Goal: Navigation & Orientation: Find specific page/section

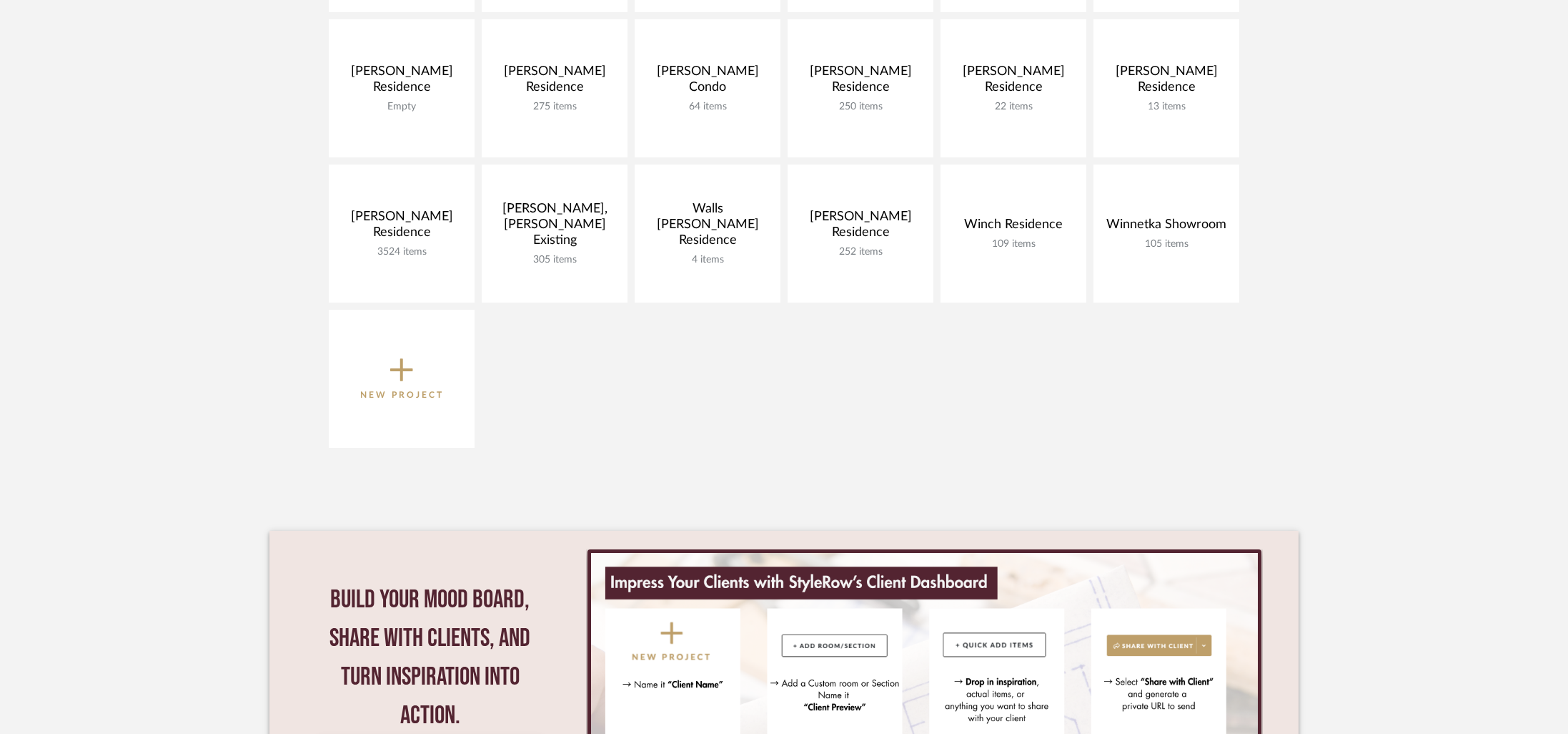
scroll to position [833, 0]
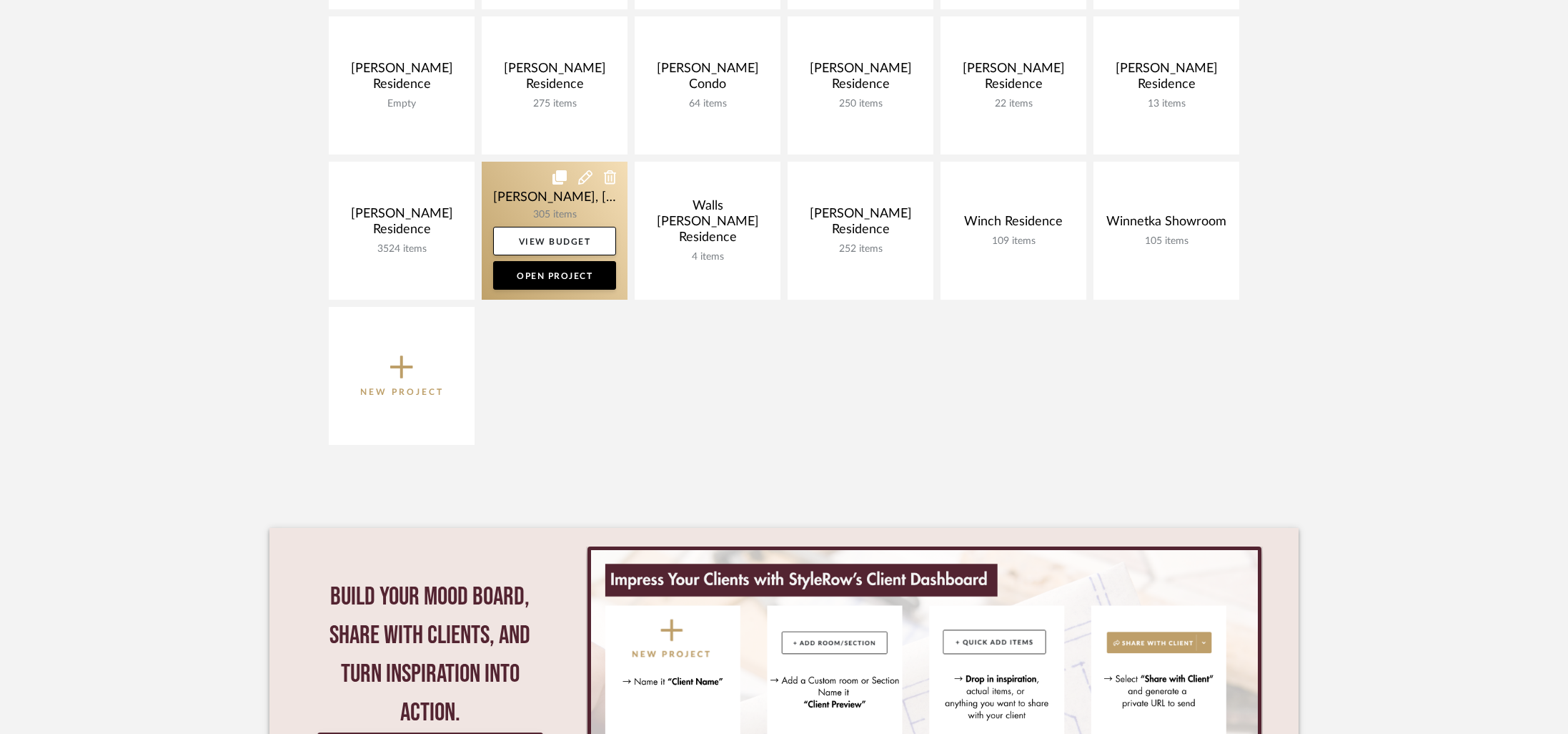
click at [517, 186] on link at bounding box center [554, 230] width 146 height 138
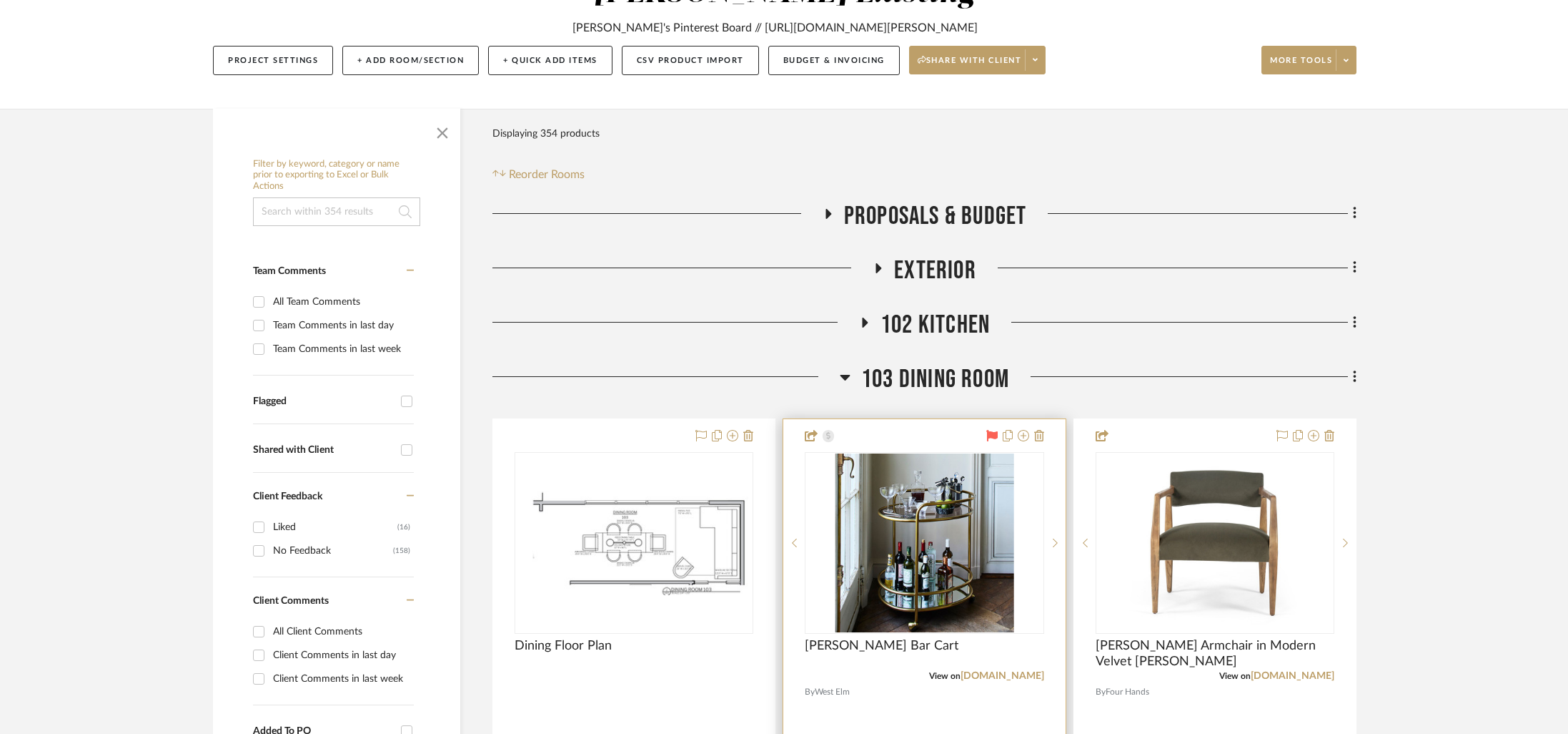
scroll to position [256, 0]
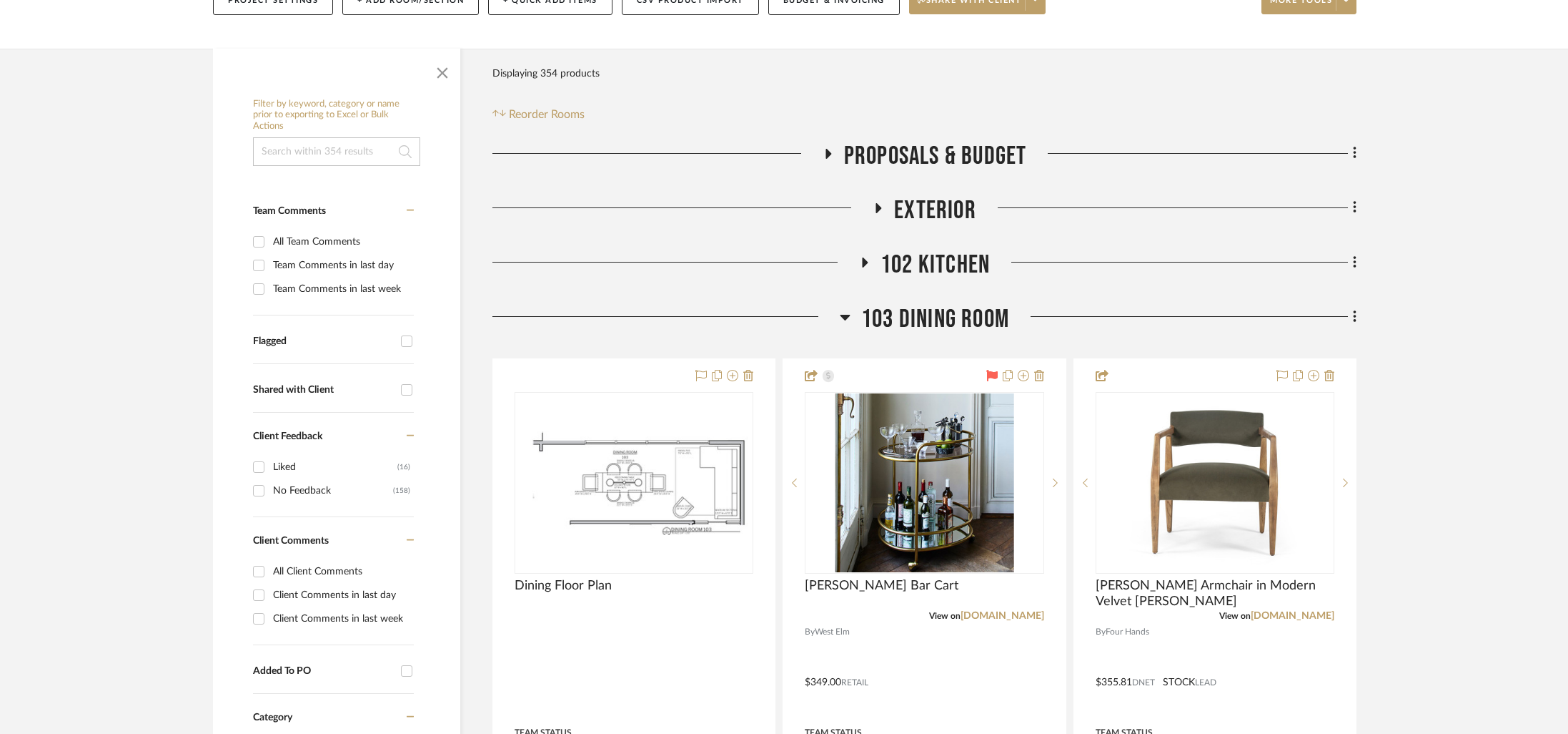
click at [958, 304] on span "103 Dining Room" at bounding box center [935, 319] width 148 height 31
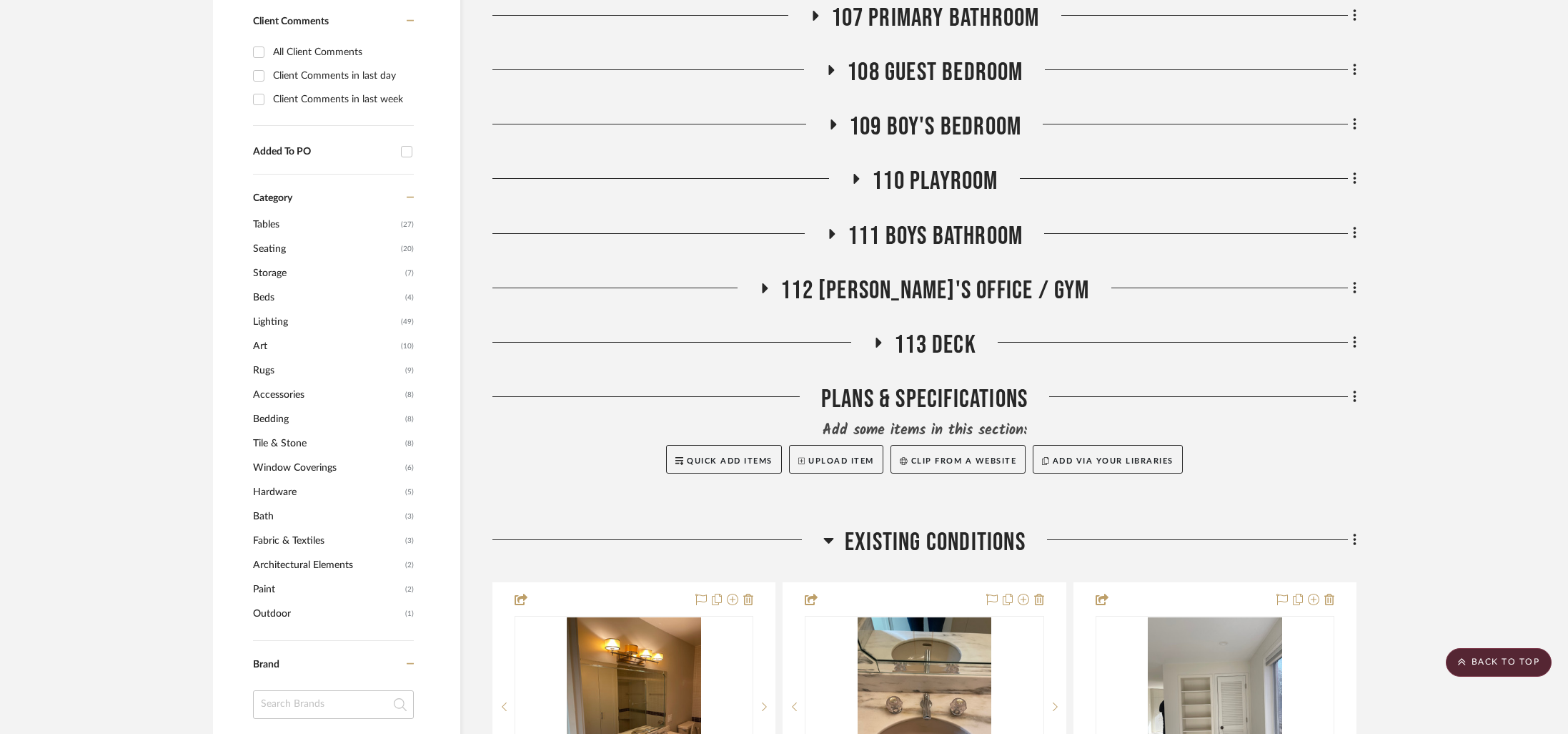
scroll to position [801, 0]
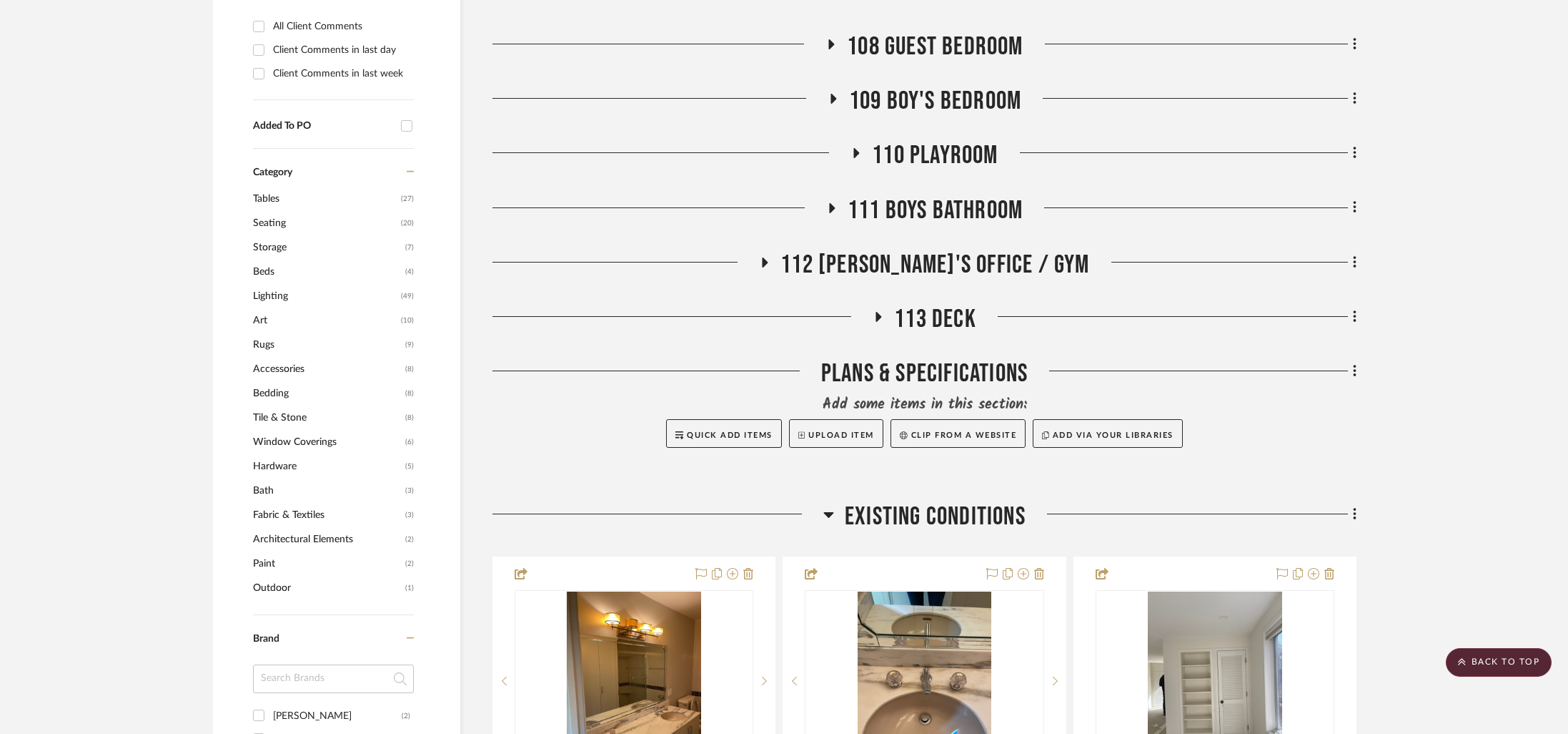
click at [927, 249] on span "112 [PERSON_NAME]'s Office / Gym" at bounding box center [934, 264] width 308 height 31
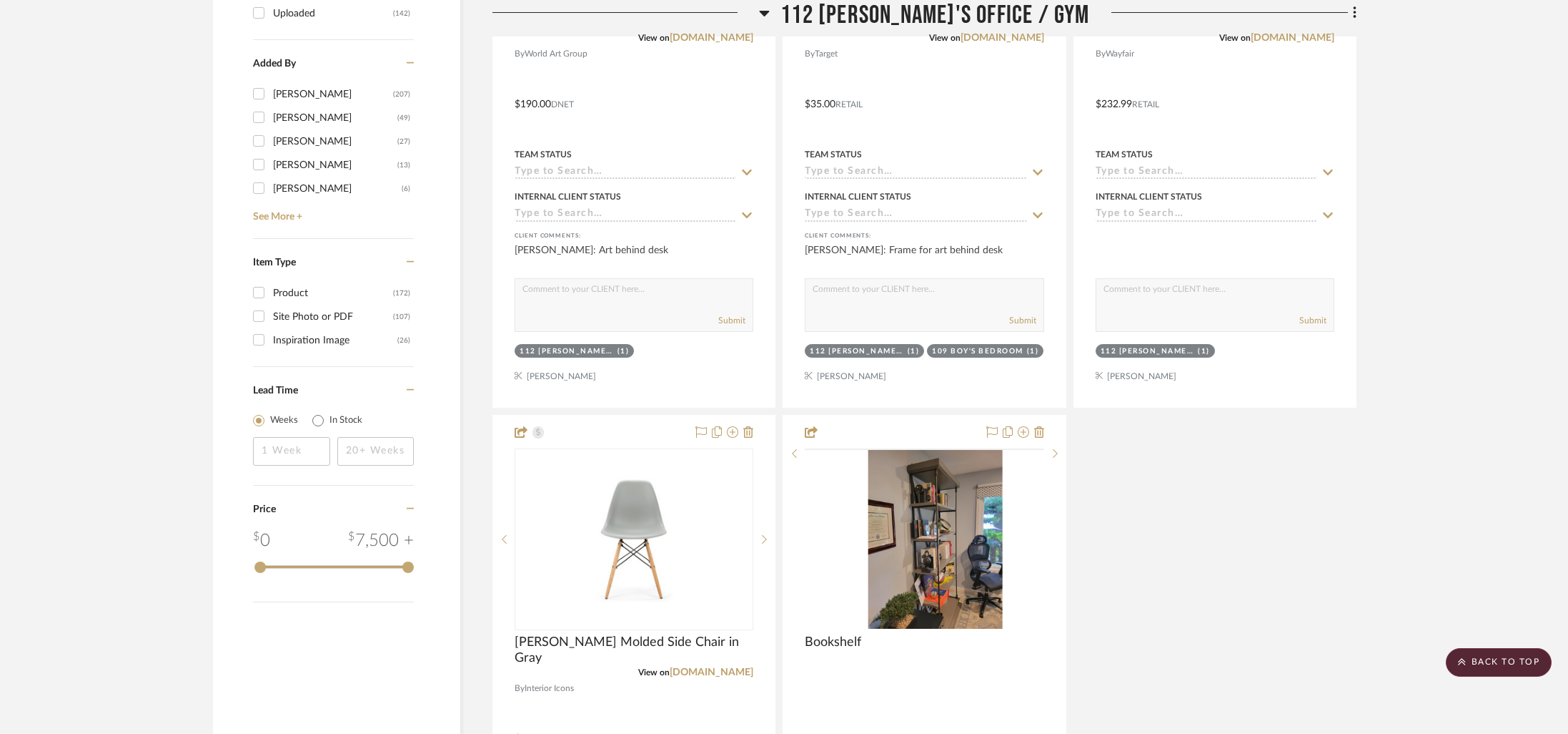
scroll to position [2058, 0]
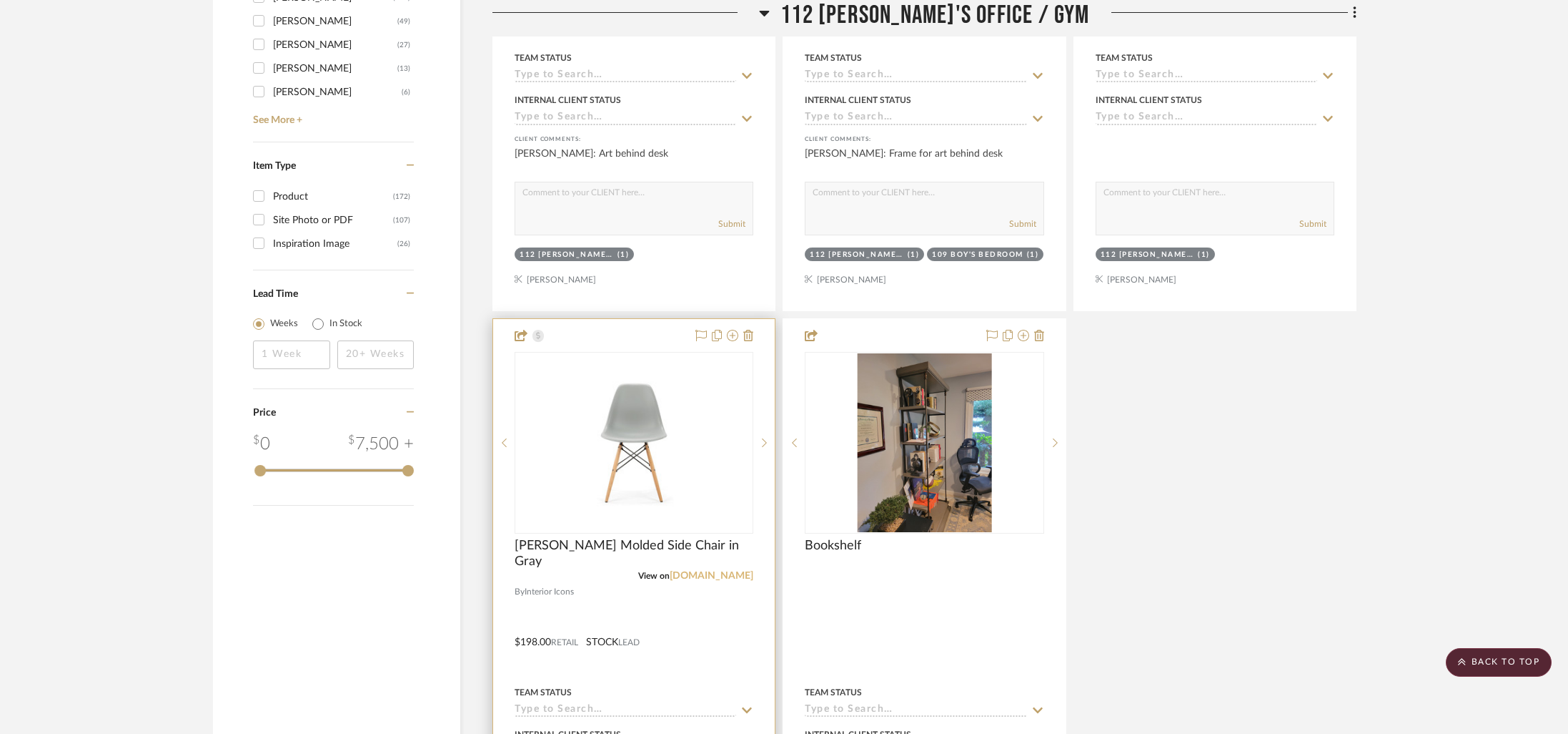
click at [708, 571] on link "[DOMAIN_NAME]" at bounding box center [711, 575] width 84 height 10
click at [640, 376] on img "0" at bounding box center [633, 443] width 236 height 133
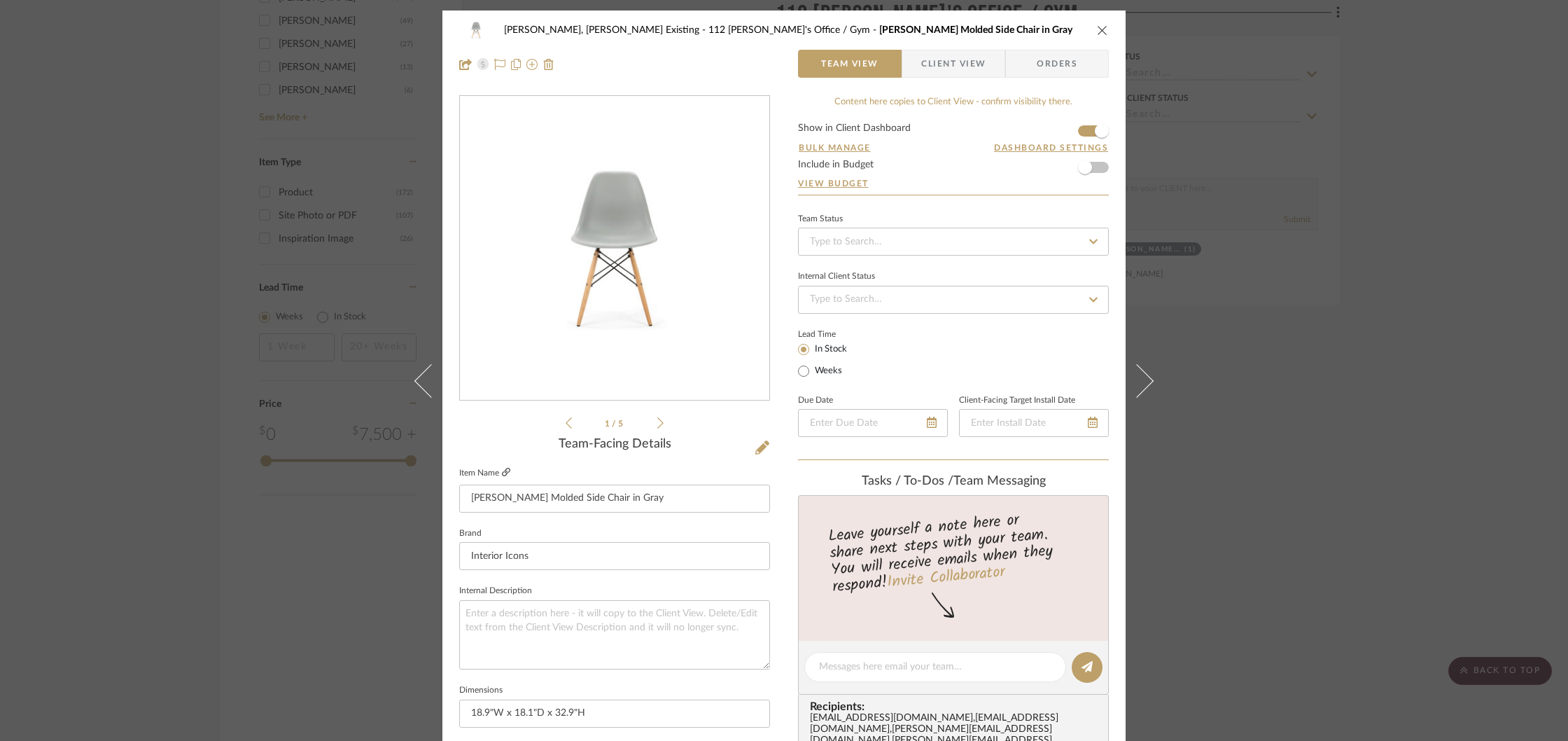
click at [502, 471] on icon at bounding box center [506, 471] width 8 height 8
click at [503, 474] on icon at bounding box center [506, 471] width 8 height 8
